Goal: Transaction & Acquisition: Obtain resource

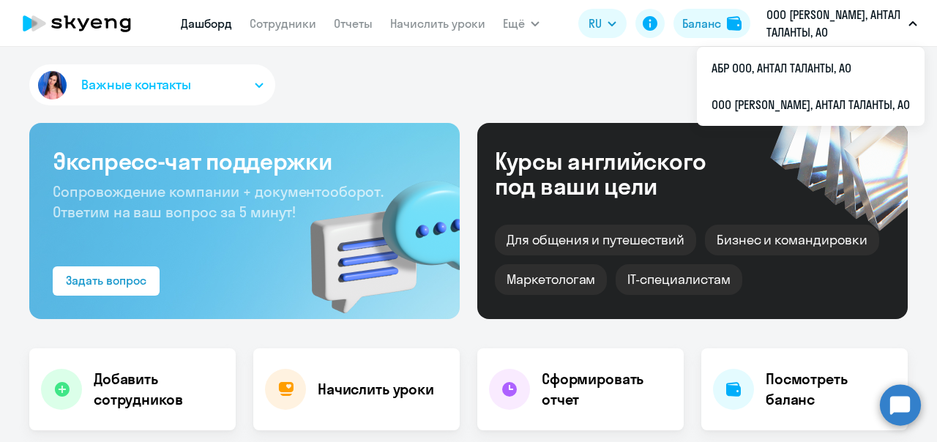
click at [791, 20] on p "ООО [PERSON_NAME], АНТАЛ ТАЛАНТЫ, АО" at bounding box center [834, 23] width 136 height 35
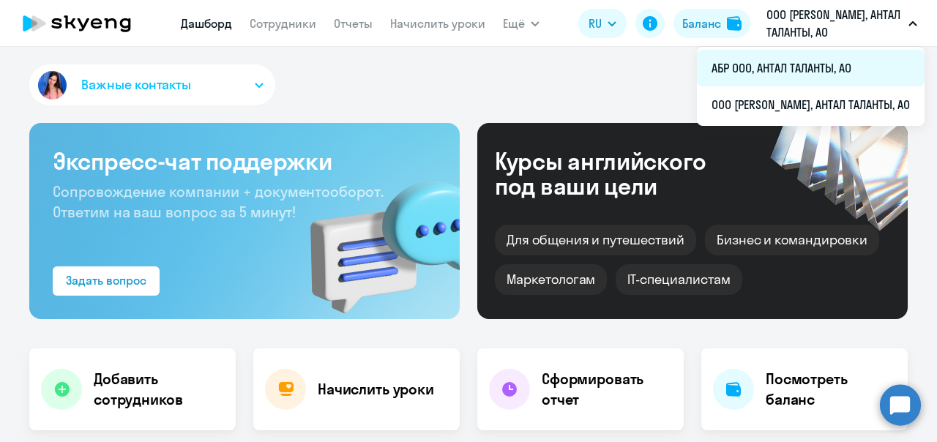
click at [796, 72] on li "АБР ООО, АНТАЛ ТАЛАНТЫ, АО" at bounding box center [811, 68] width 228 height 37
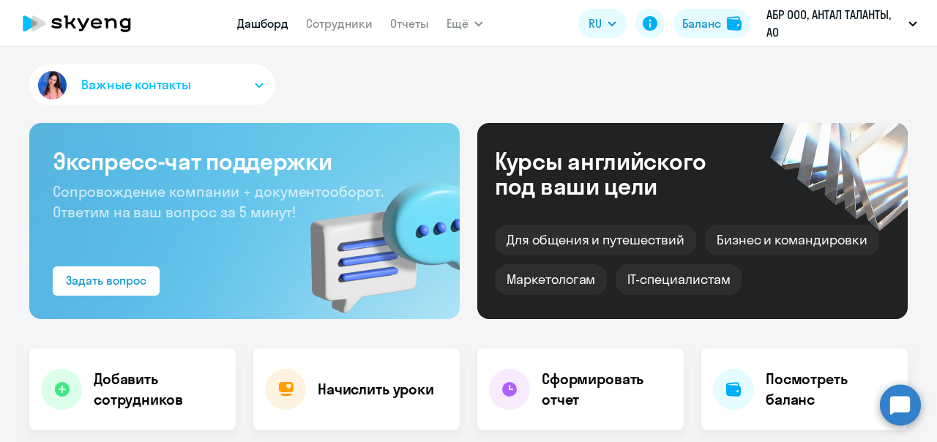
select select "30"
click at [60, 389] on icon at bounding box center [61, 389] width 15 height 15
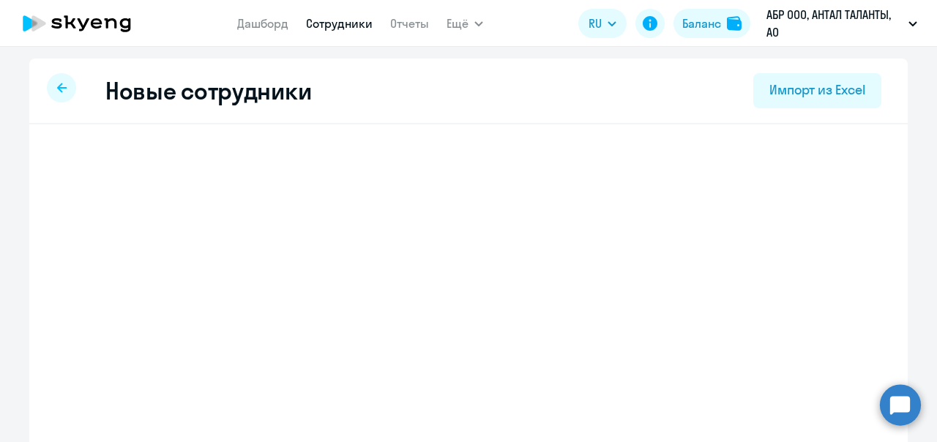
select select "english_adult_not_native_speaker"
select select "3"
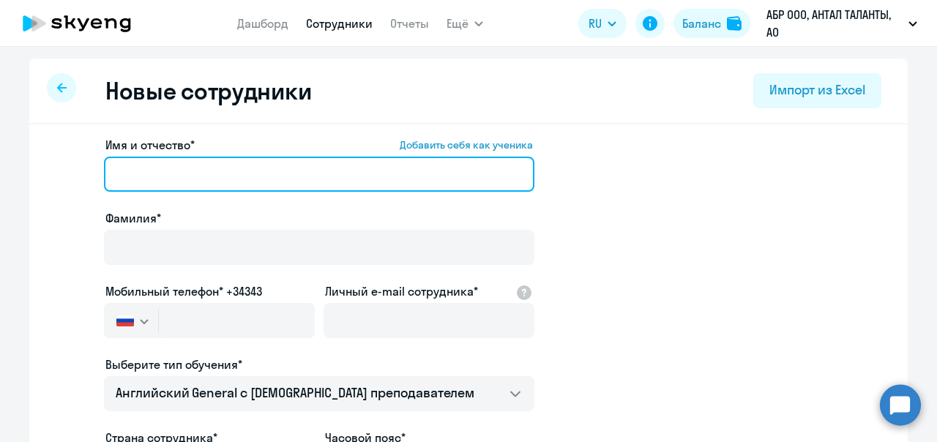
click at [146, 177] on input "Имя и отчество* Добавить себя как ученика" at bounding box center [319, 174] width 430 height 35
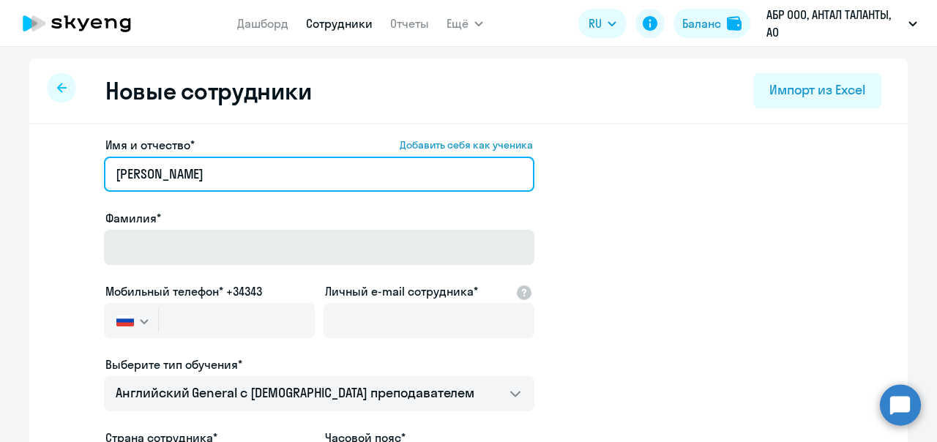
type input "[PERSON_NAME]"
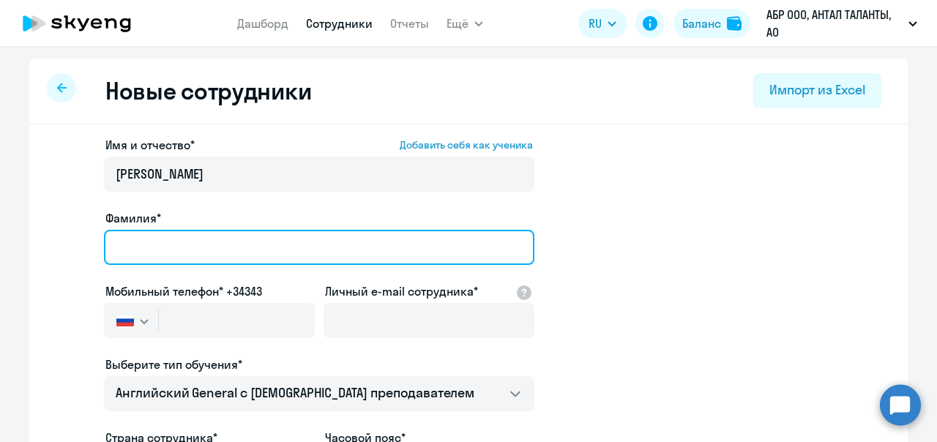
click at [162, 243] on input "Фамилия*" at bounding box center [319, 247] width 430 height 35
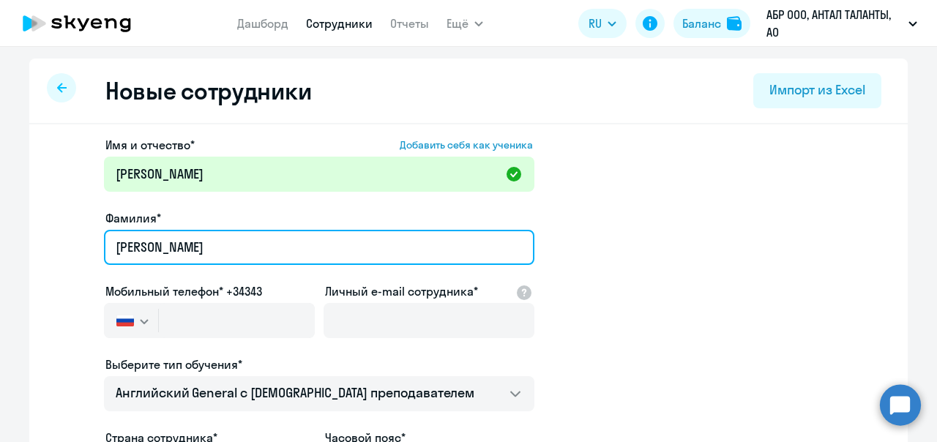
type input "[PERSON_NAME]"
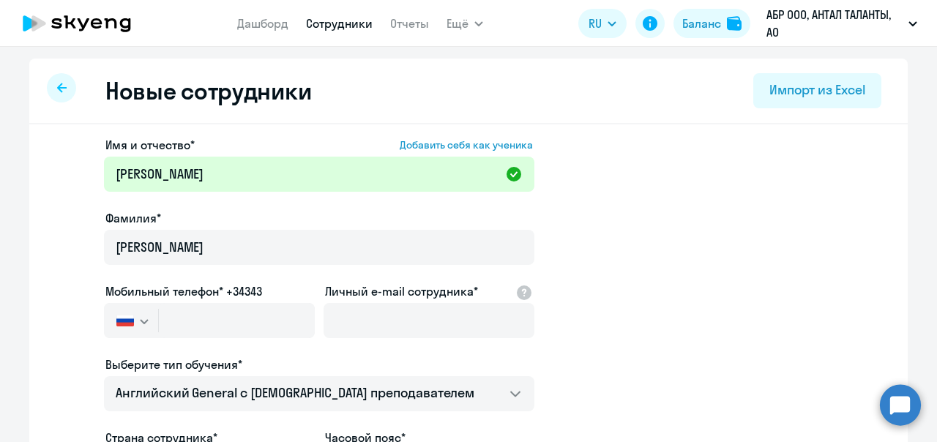
click at [695, 218] on app-new-student-form "Имя и отчество* Добавить себя как ученика [PERSON_NAME]* [PERSON_NAME] телефон*…" at bounding box center [469, 397] width 832 height 522
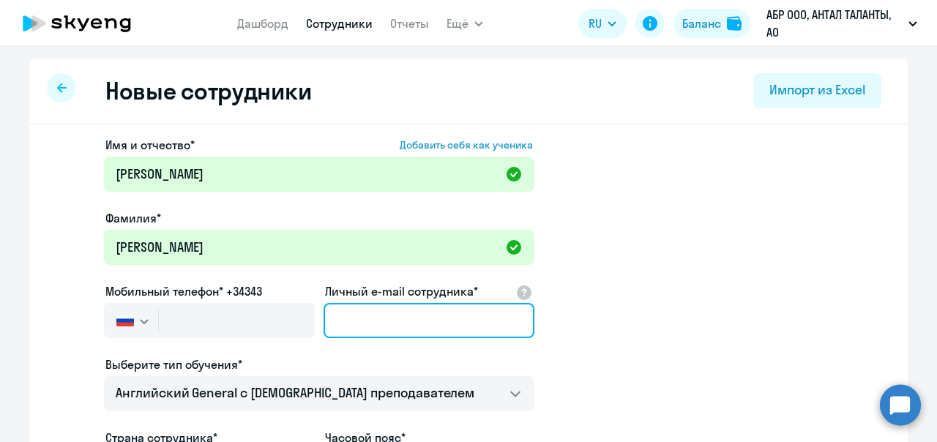
paste input "[EMAIL_ADDRESS][DOMAIN_NAME]"
type input "[EMAIL_ADDRESS][DOMAIN_NAME]"
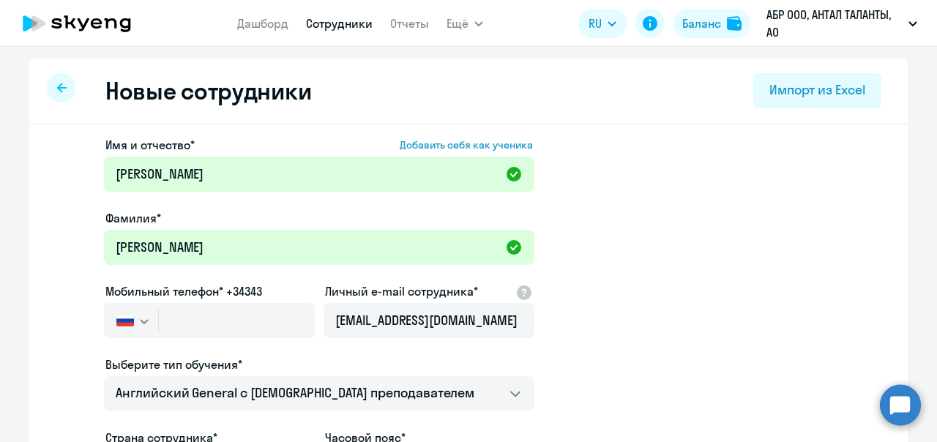
scroll to position [0, 0]
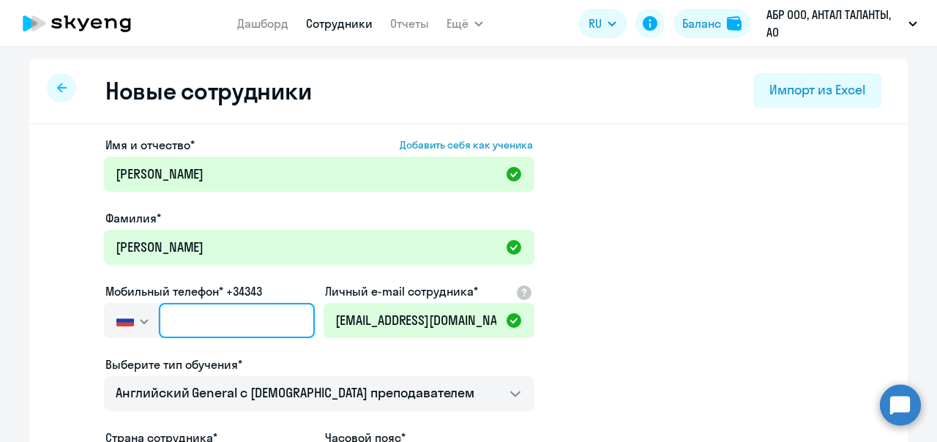
paste input "[PHONE_NUMBER]"
type input "[PHONE_NUMBER]"
drag, startPoint x: 179, startPoint y: 320, endPoint x: 154, endPoint y: 319, distance: 24.9
click at [159, 319] on input "[PHONE_NUMBER]" at bounding box center [237, 320] width 156 height 35
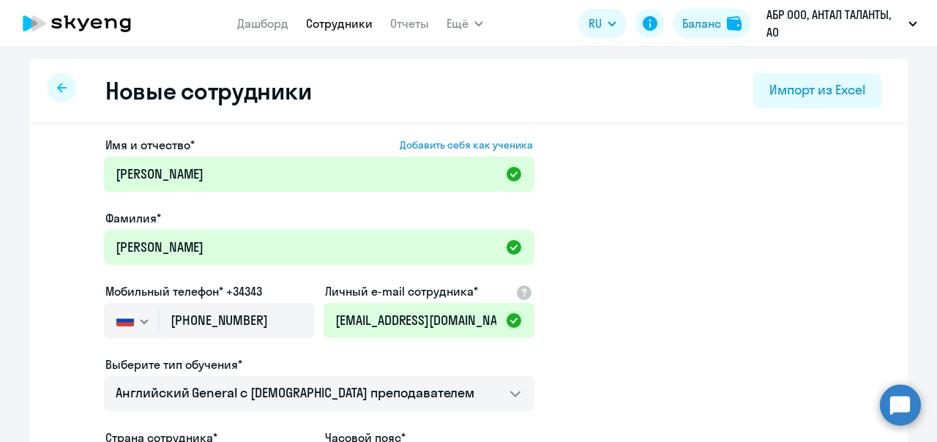
click at [808, 309] on app-new-student-form "Имя и отчество* Добавить себя как ученика [PERSON_NAME]* [PERSON_NAME] телефон*…" at bounding box center [469, 397] width 832 height 522
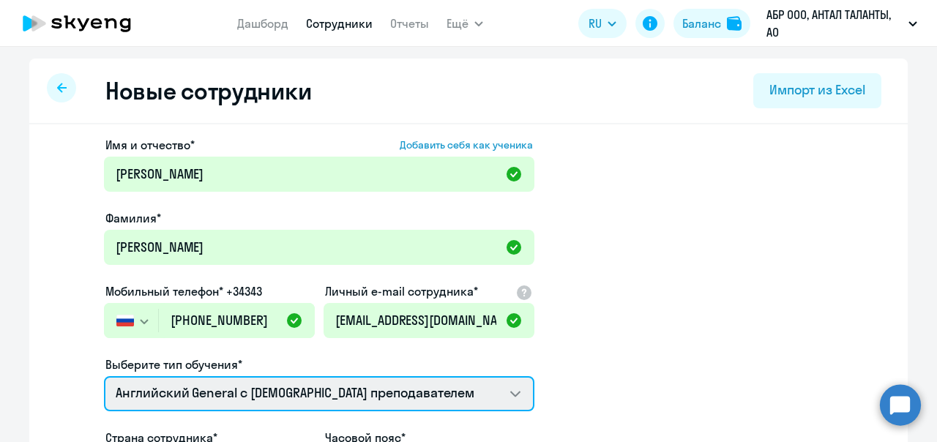
click at [513, 392] on select "Английский General с [DEMOGRAPHIC_DATA] преподавателем Английский General с [DE…" at bounding box center [319, 393] width 430 height 35
select select "english_adult_not_native_speaker_premium"
click at [104, 376] on select "Английский General с [DEMOGRAPHIC_DATA] преподавателем Английский General с [DE…" at bounding box center [319, 393] width 430 height 35
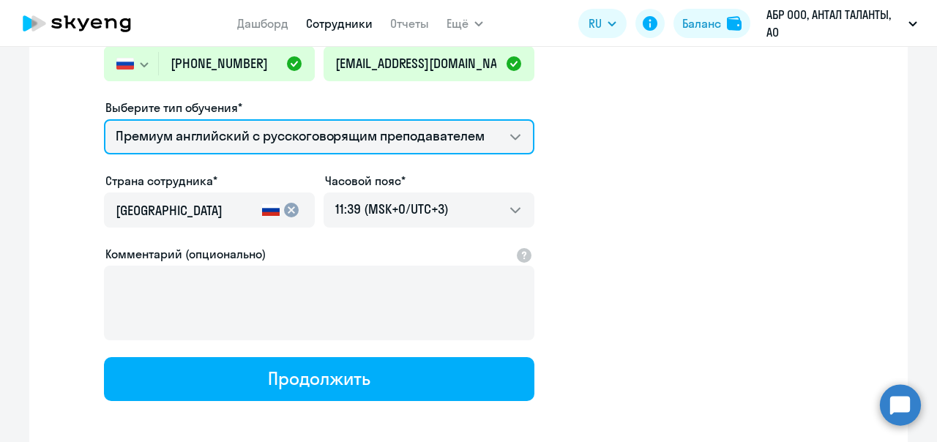
scroll to position [324, 0]
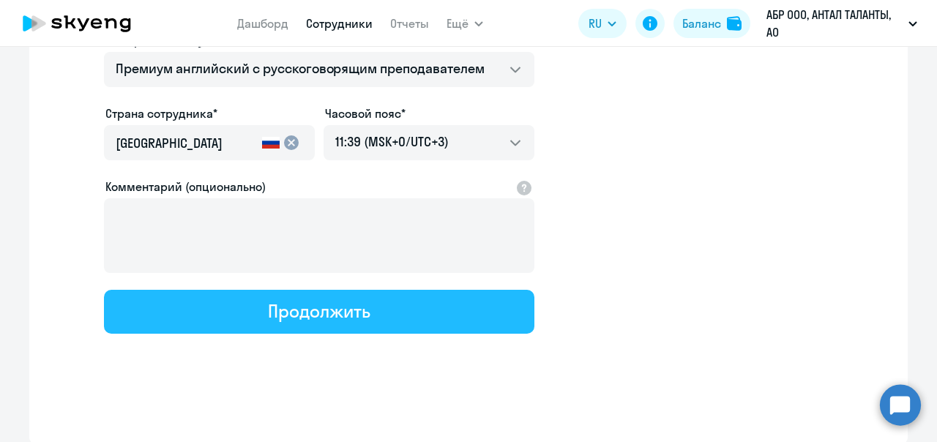
click at [365, 312] on button "Продолжить" at bounding box center [319, 312] width 430 height 44
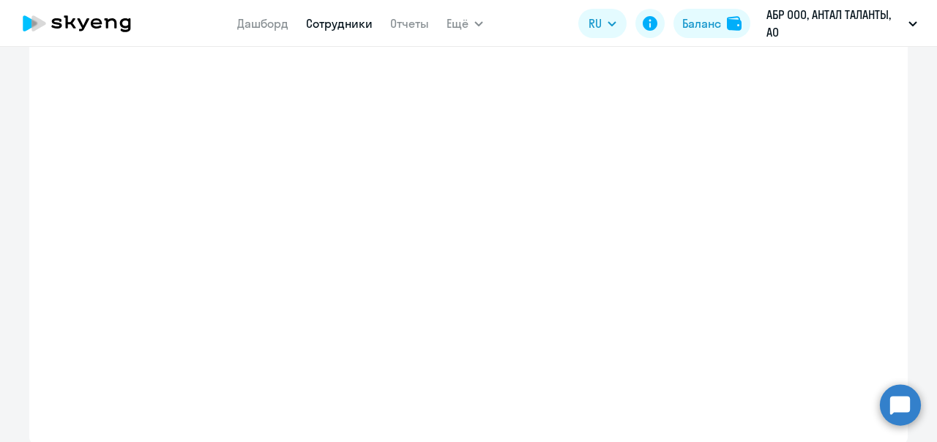
select select "english_adult_not_native_speaker_premium"
select select "3"
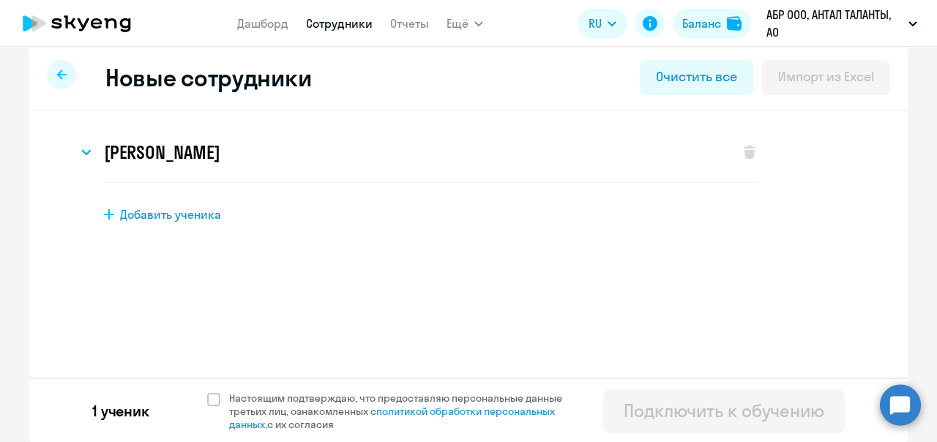
scroll to position [14, 0]
click at [207, 397] on span at bounding box center [213, 398] width 13 height 13
click at [206, 391] on input "Настоящим подтверждаю, что предоставляю персональные данные третьих лиц, ознако…" at bounding box center [206, 390] width 1 height 1
checkbox input "true"
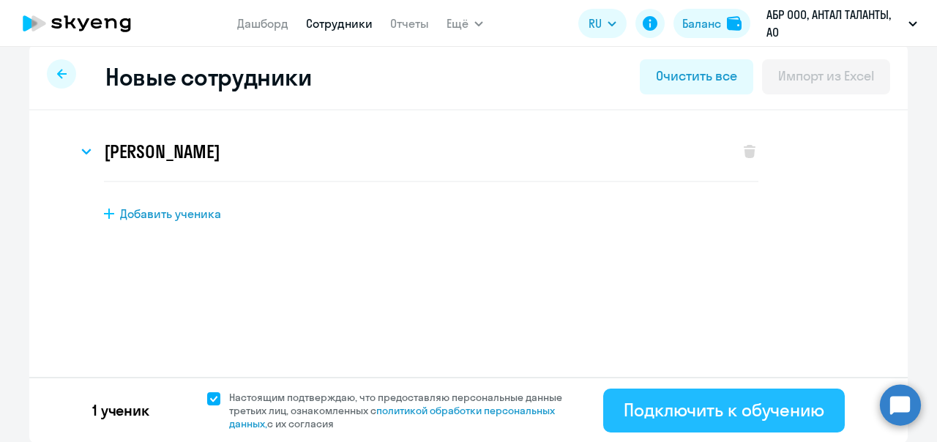
click at [747, 411] on div "Подключить к обучению" at bounding box center [724, 409] width 201 height 23
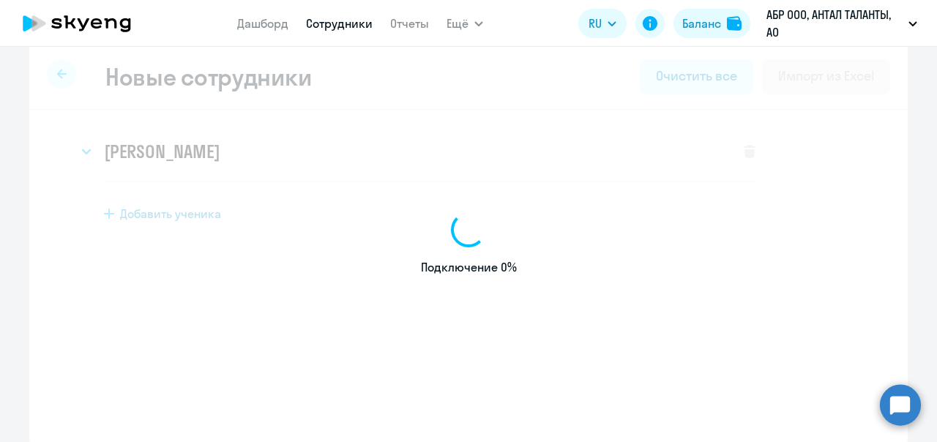
select select "english_adult_not_native_speaker"
select select "3"
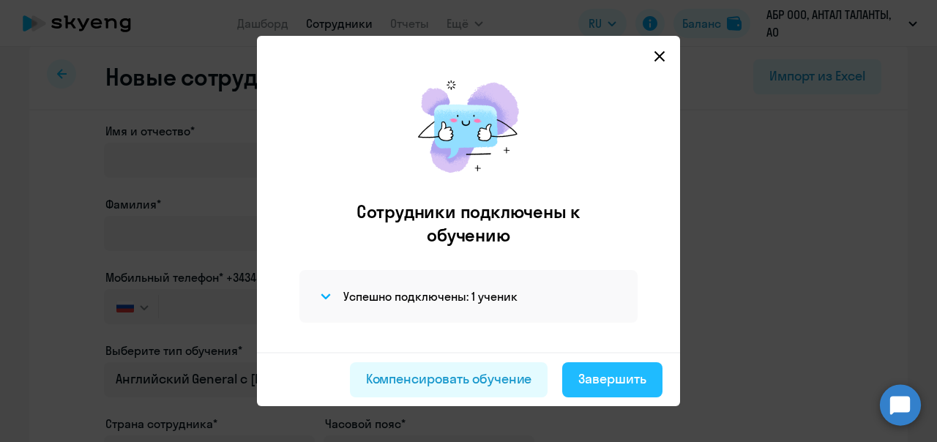
click at [602, 380] on div "Завершить" at bounding box center [612, 379] width 68 height 19
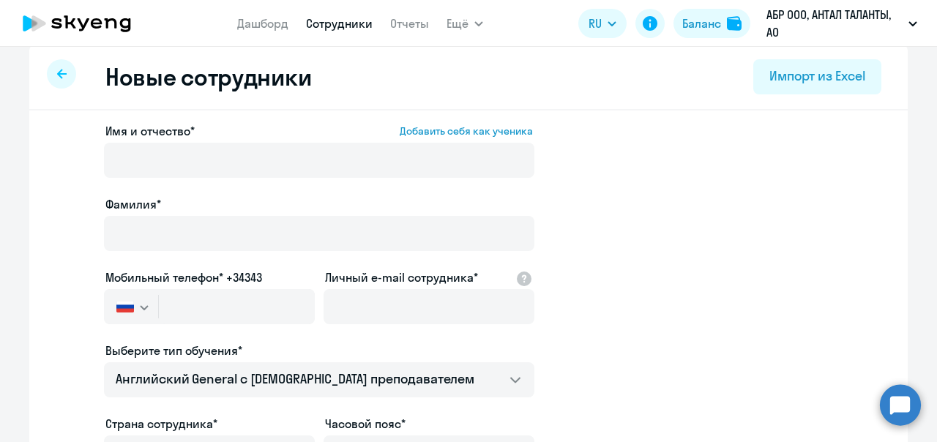
select select "30"
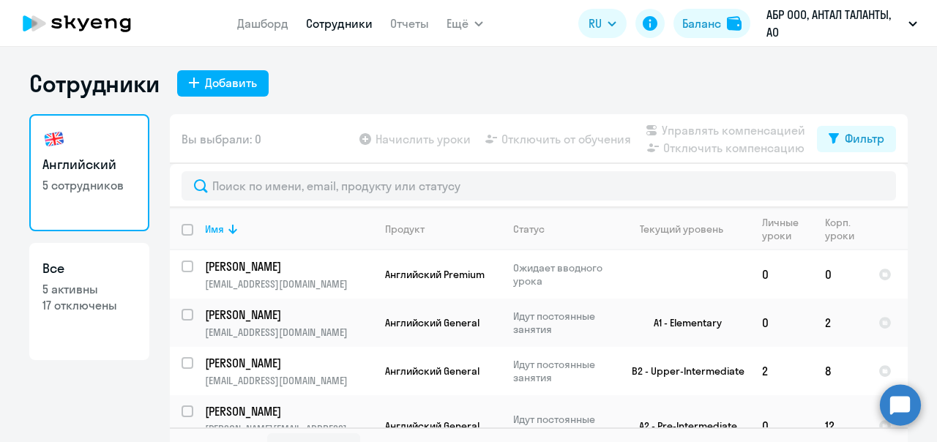
click at [344, 20] on link "Сотрудники" at bounding box center [339, 23] width 67 height 15
click at [183, 265] on input "select row 43063511" at bounding box center [196, 275] width 29 height 29
checkbox input "true"
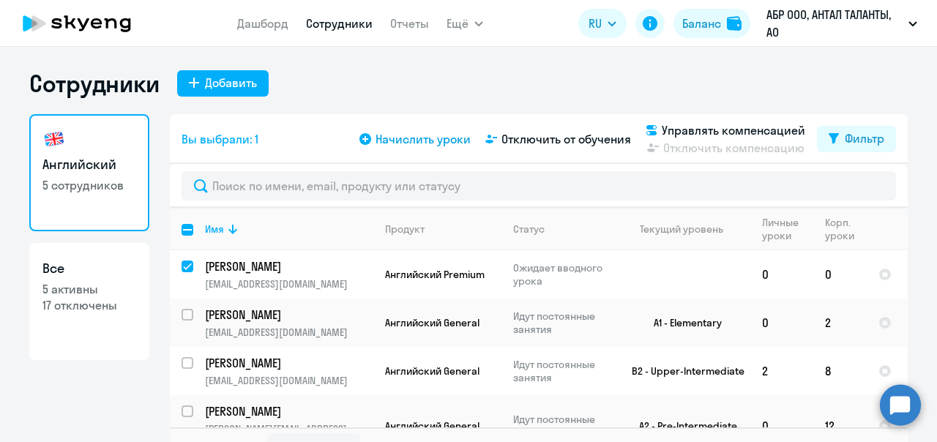
click at [402, 135] on span "Начислить уроки" at bounding box center [422, 139] width 95 height 18
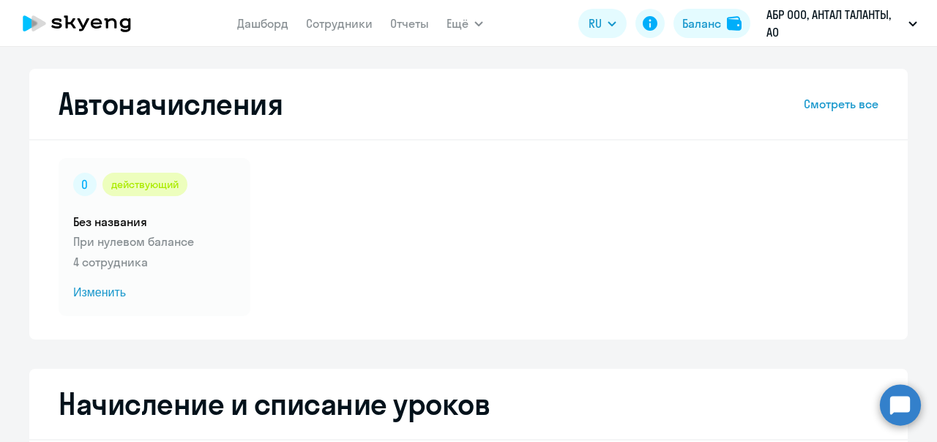
select select "10"
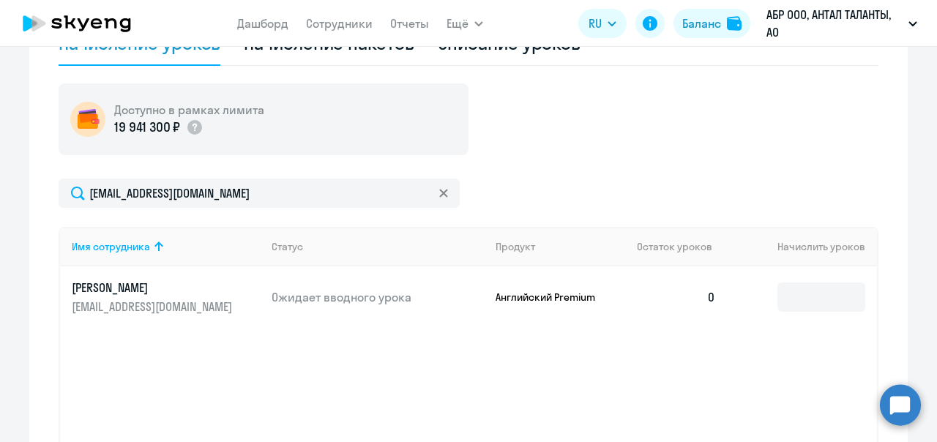
scroll to position [439, 0]
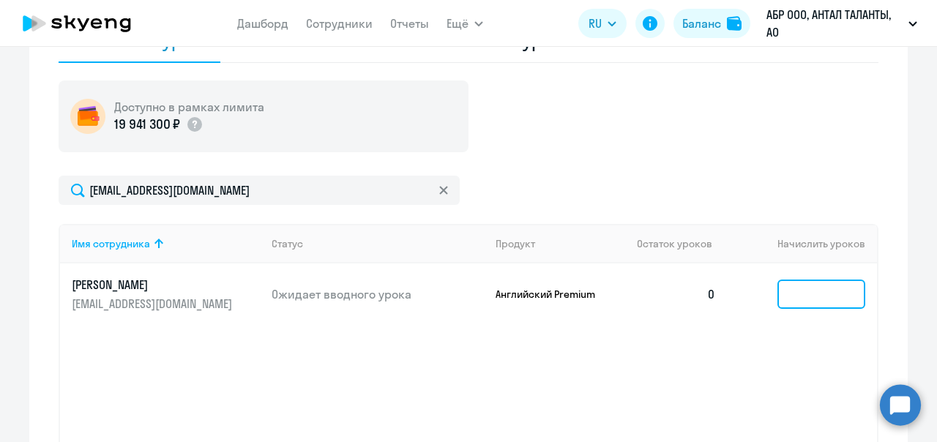
click at [814, 294] on input at bounding box center [821, 294] width 88 height 29
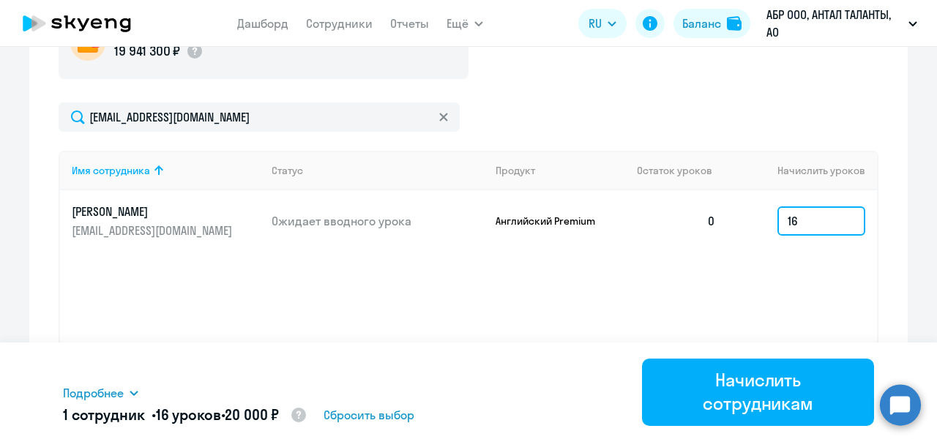
scroll to position [564, 0]
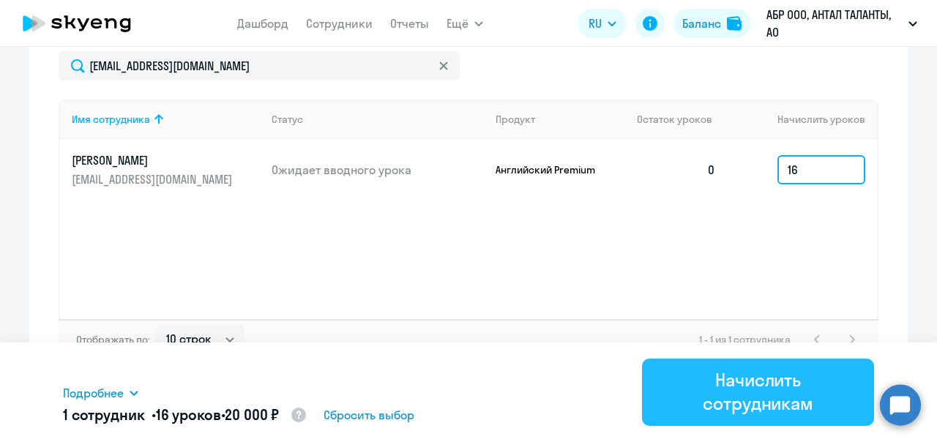
type input "16"
click at [744, 400] on div "Начислить сотрудникам" at bounding box center [757, 391] width 191 height 47
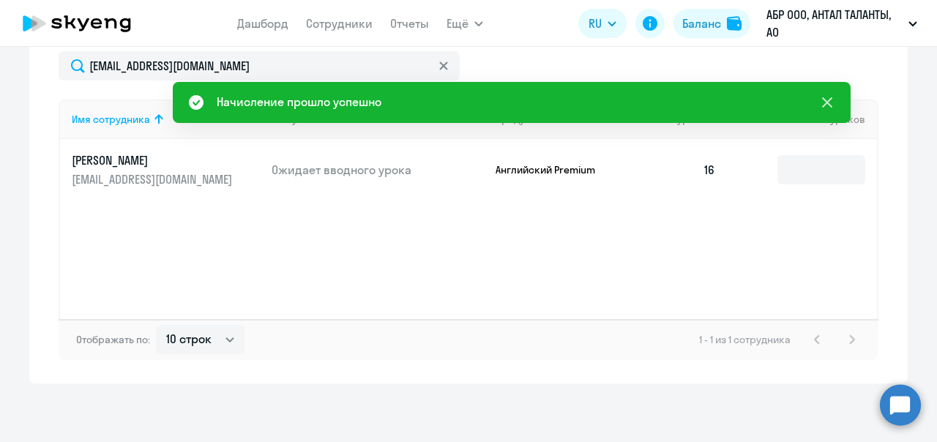
click at [825, 100] on icon at bounding box center [827, 102] width 10 height 10
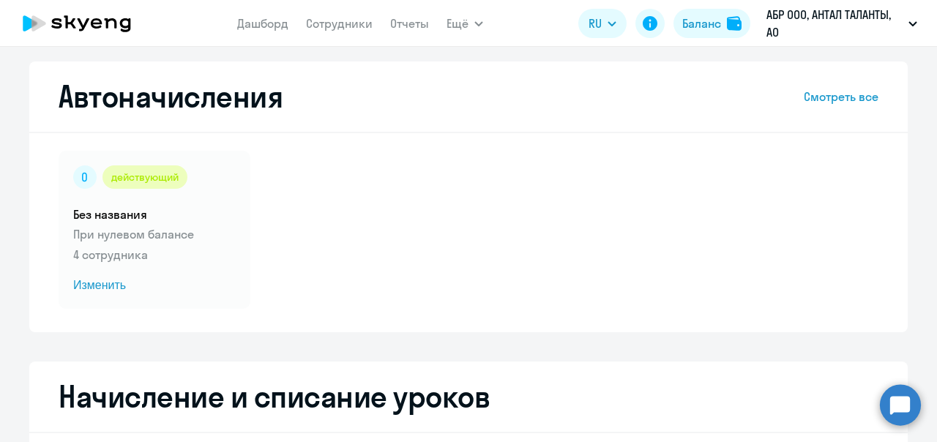
scroll to position [0, 0]
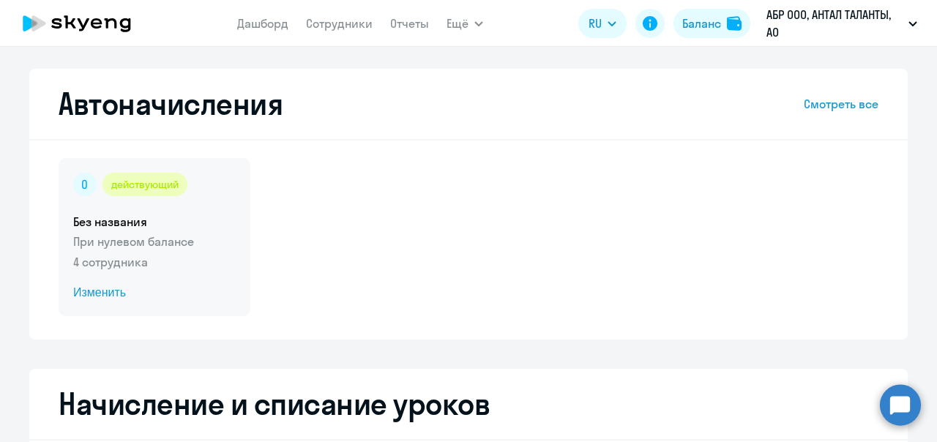
click at [108, 289] on span "Изменить" at bounding box center [154, 293] width 162 height 18
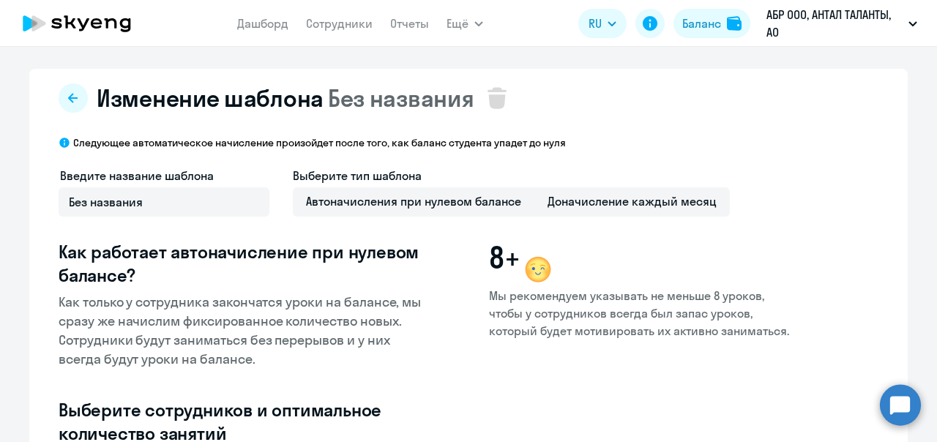
select select "10"
type input "16"
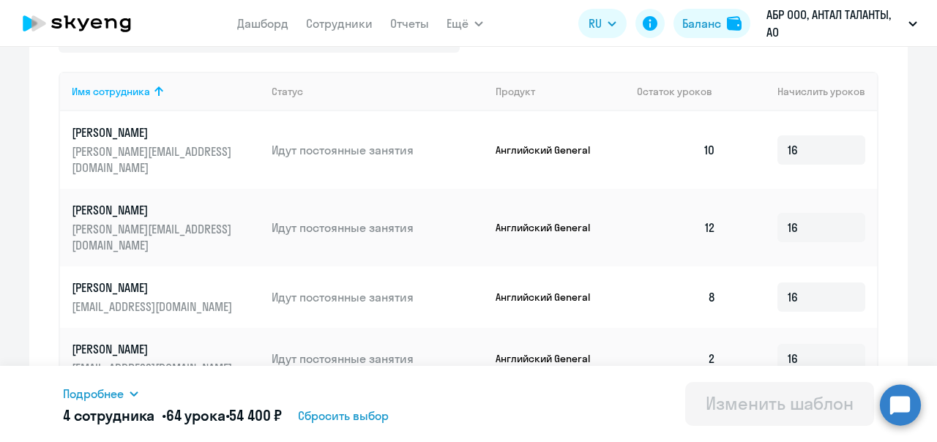
scroll to position [512, 0]
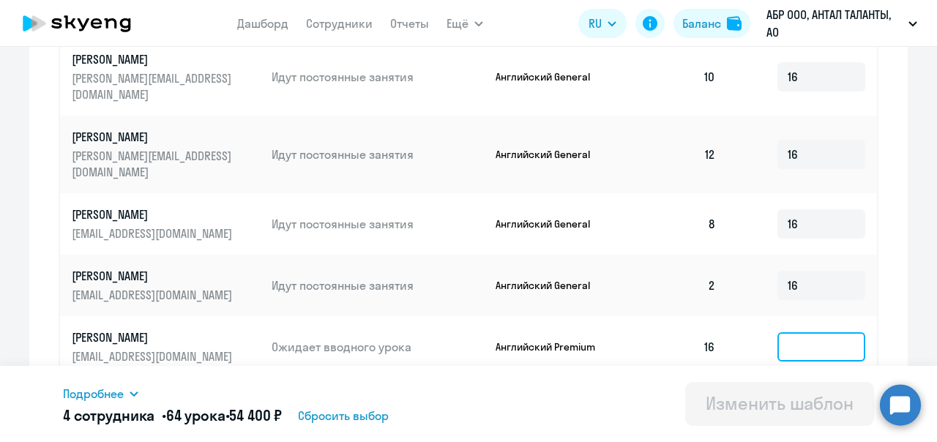
click at [796, 332] on input at bounding box center [821, 346] width 88 height 29
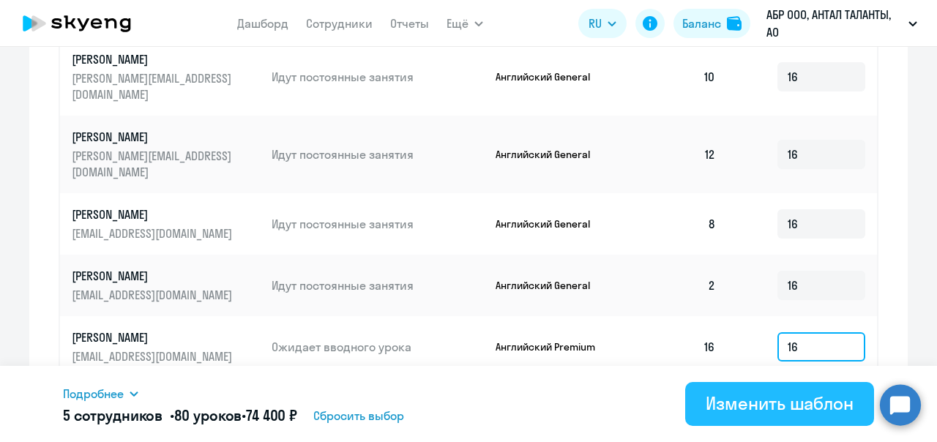
type input "16"
click at [782, 407] on div "Изменить шаблон" at bounding box center [780, 403] width 148 height 23
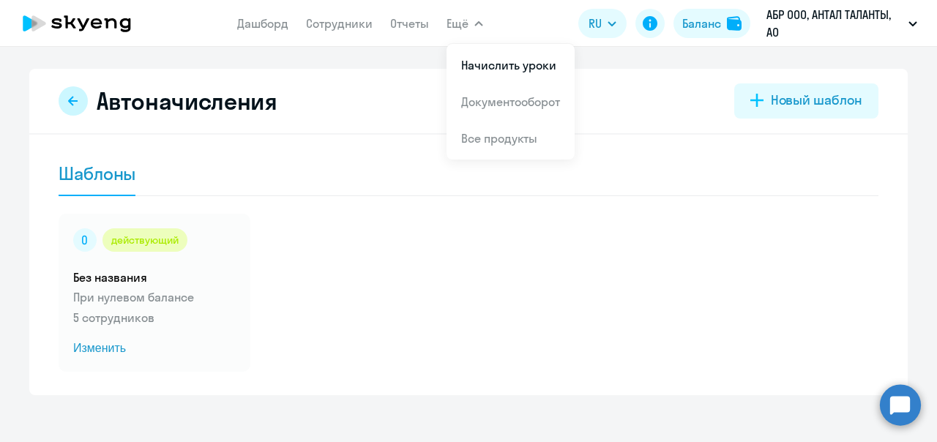
click at [67, 105] on icon at bounding box center [73, 101] width 12 height 12
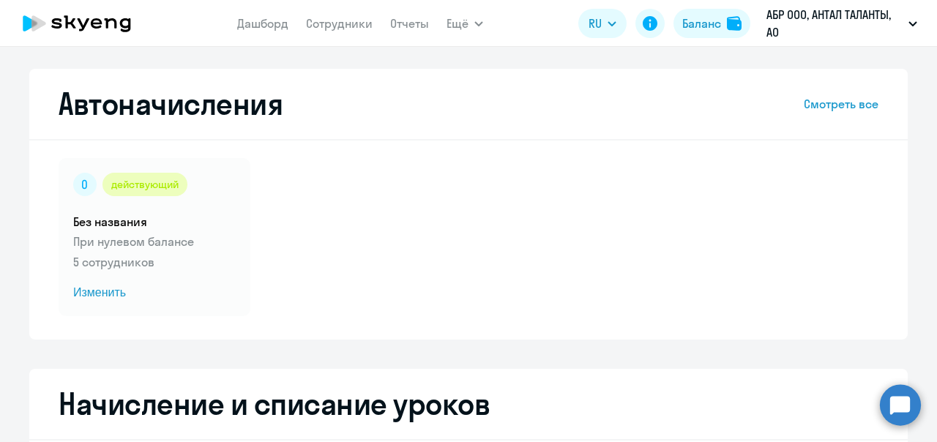
select select "10"
click at [337, 20] on link "Сотрудники" at bounding box center [339, 23] width 67 height 15
select select "30"
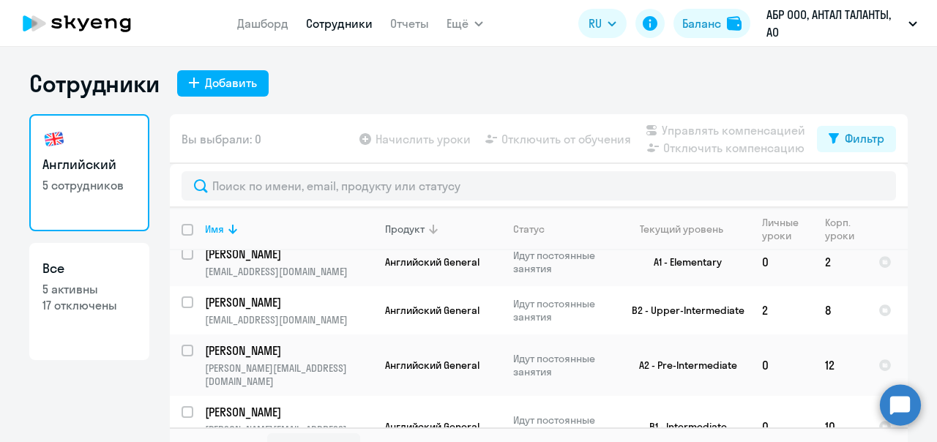
scroll to position [61, 0]
click at [516, 61] on div "Сотрудники Добавить Английский 5 сотрудников Все 5 активны 17 отключены Вы выбр…" at bounding box center [468, 244] width 937 height 395
click at [419, 28] on link "Отчеты" at bounding box center [409, 23] width 39 height 15
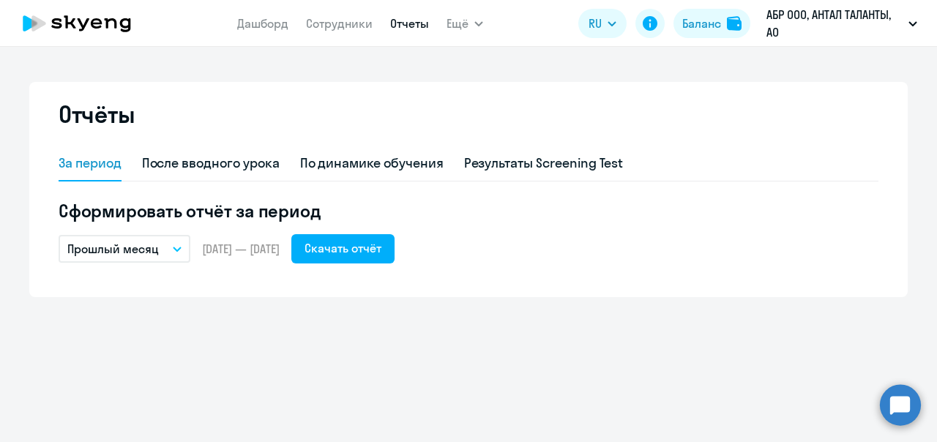
click at [180, 255] on button "Прошлый месяц" at bounding box center [125, 249] width 132 height 28
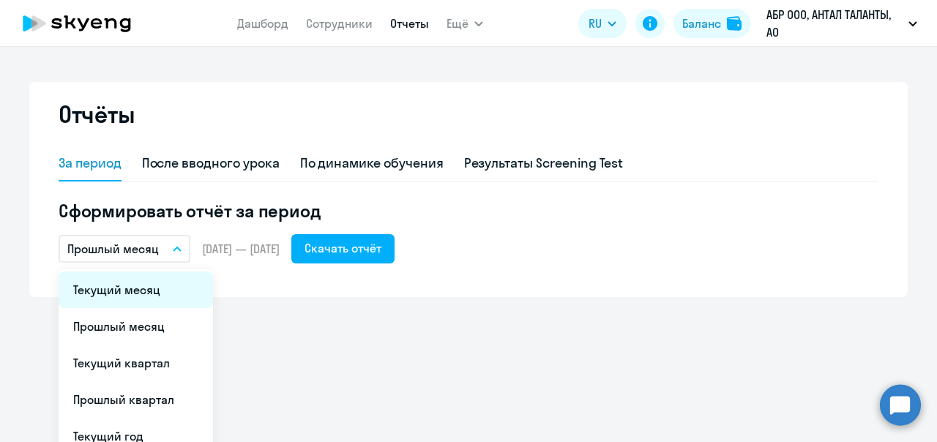
click at [146, 297] on li "Текущий месяц" at bounding box center [136, 290] width 154 height 37
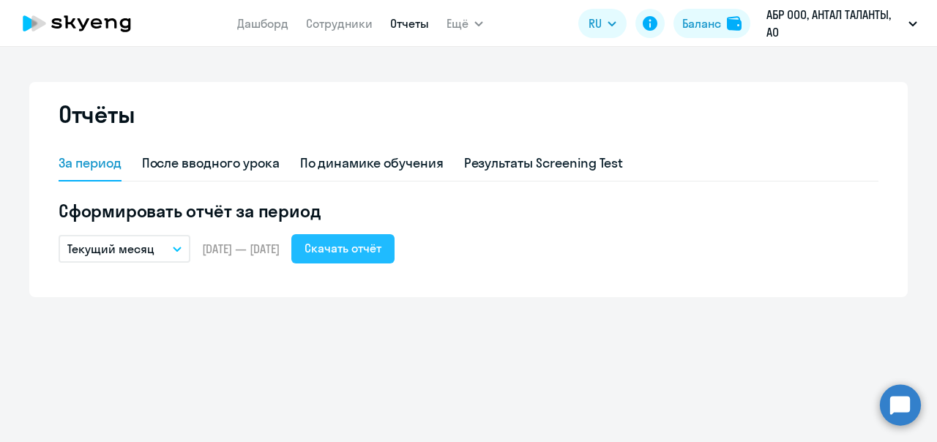
click at [373, 250] on div "Скачать отчёт" at bounding box center [342, 248] width 77 height 18
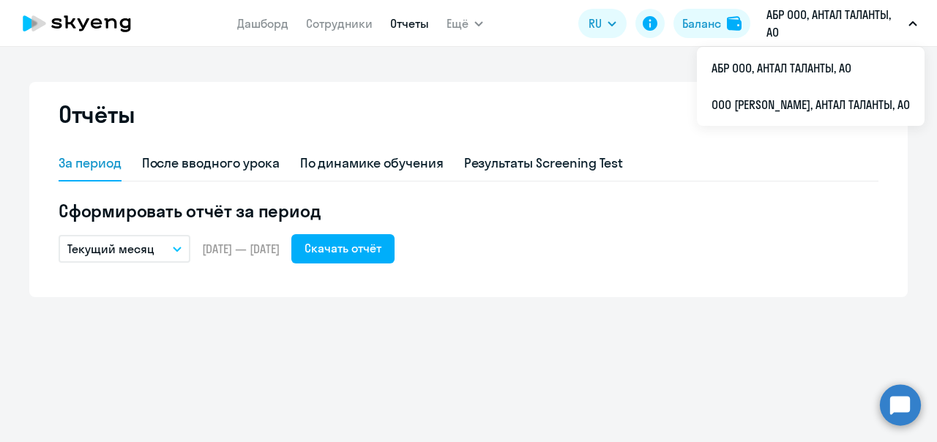
click at [856, 18] on p "АБР ООО, АНТАЛ ТАЛАНТЫ, АО" at bounding box center [834, 23] width 136 height 35
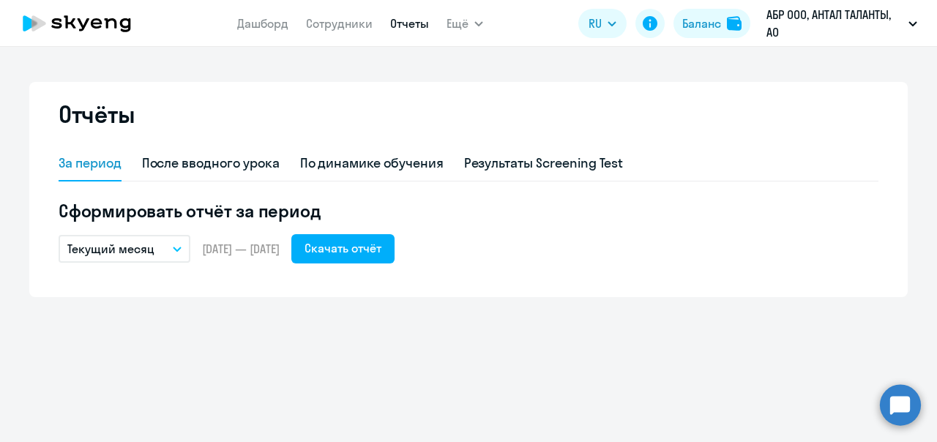
click at [915, 16] on button "АБР ООО, АНТАЛ ТАЛАНТЫ, АО" at bounding box center [841, 23] width 165 height 35
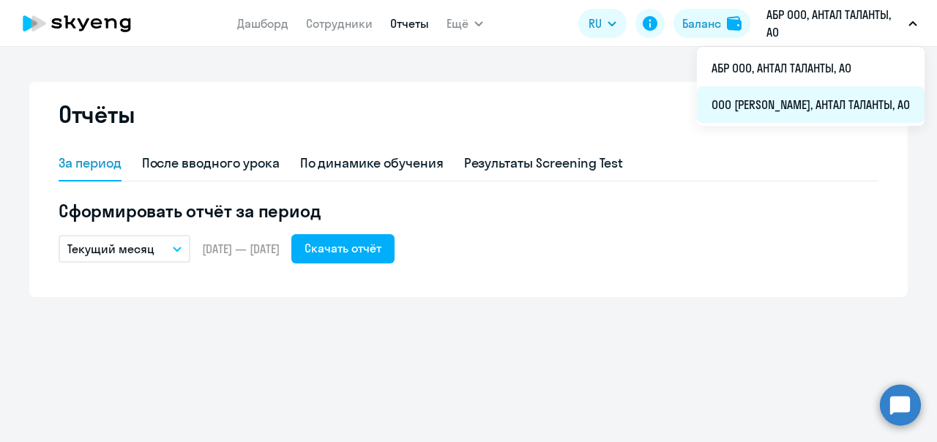
click at [810, 108] on li "ООО [PERSON_NAME], АНТАЛ ТАЛАНТЫ, АО" at bounding box center [811, 104] width 228 height 37
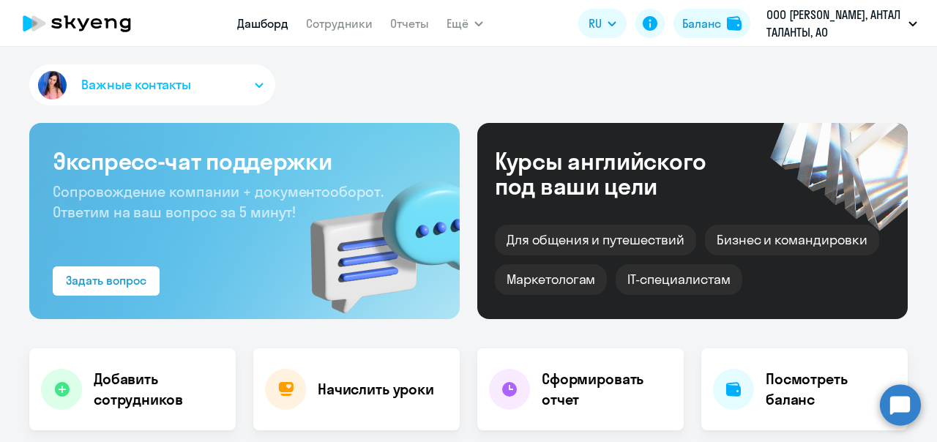
select select "30"
click at [420, 24] on link "Отчеты" at bounding box center [409, 23] width 39 height 15
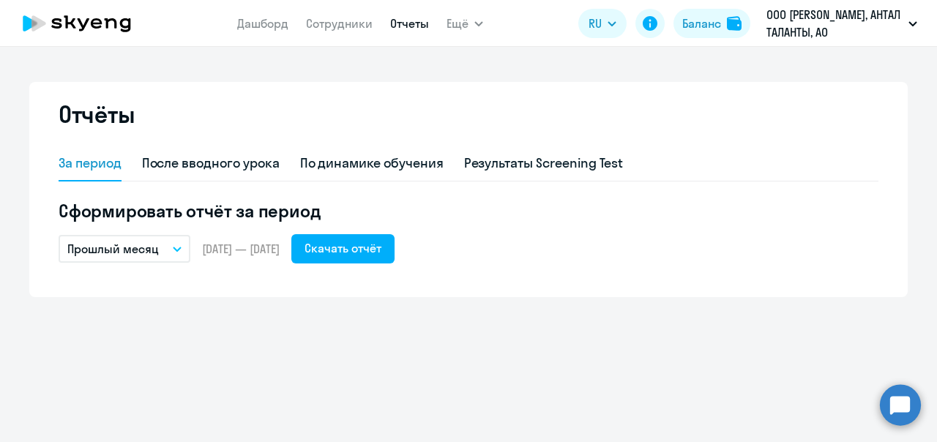
click at [182, 251] on button "Прошлый месяц" at bounding box center [125, 249] width 132 height 28
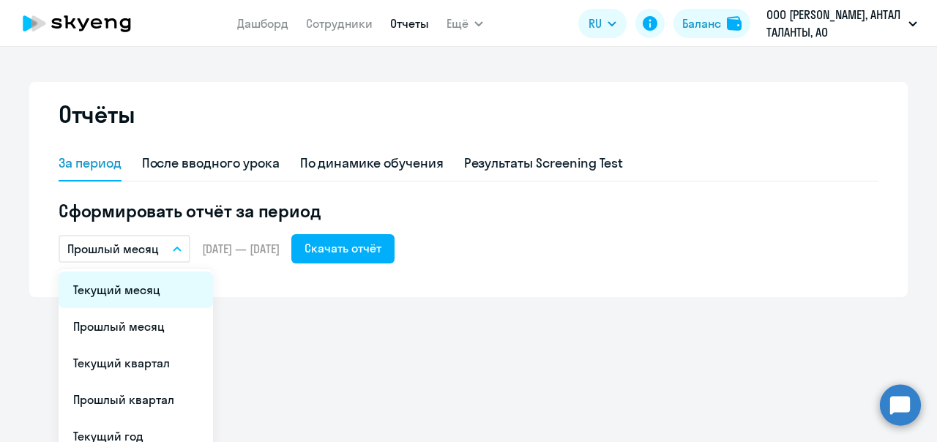
click at [151, 277] on li "Текущий месяц" at bounding box center [136, 290] width 154 height 37
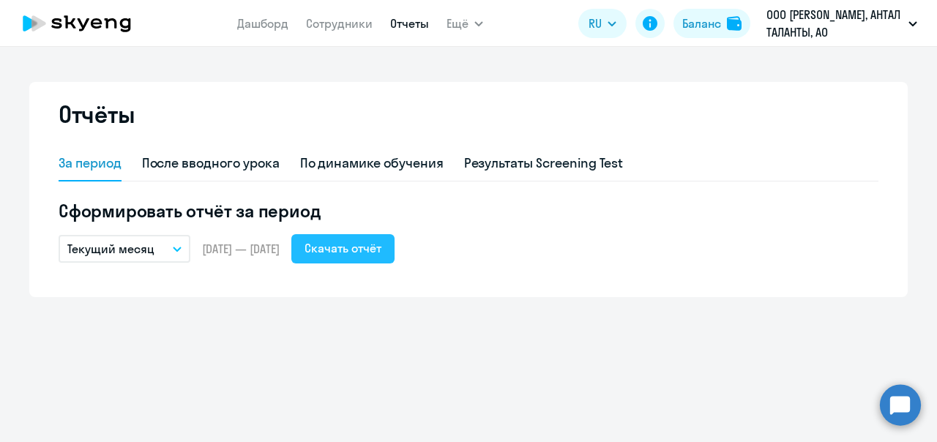
click at [378, 245] on div "Скачать отчёт" at bounding box center [342, 248] width 77 height 18
